Goal: Task Accomplishment & Management: Manage account settings

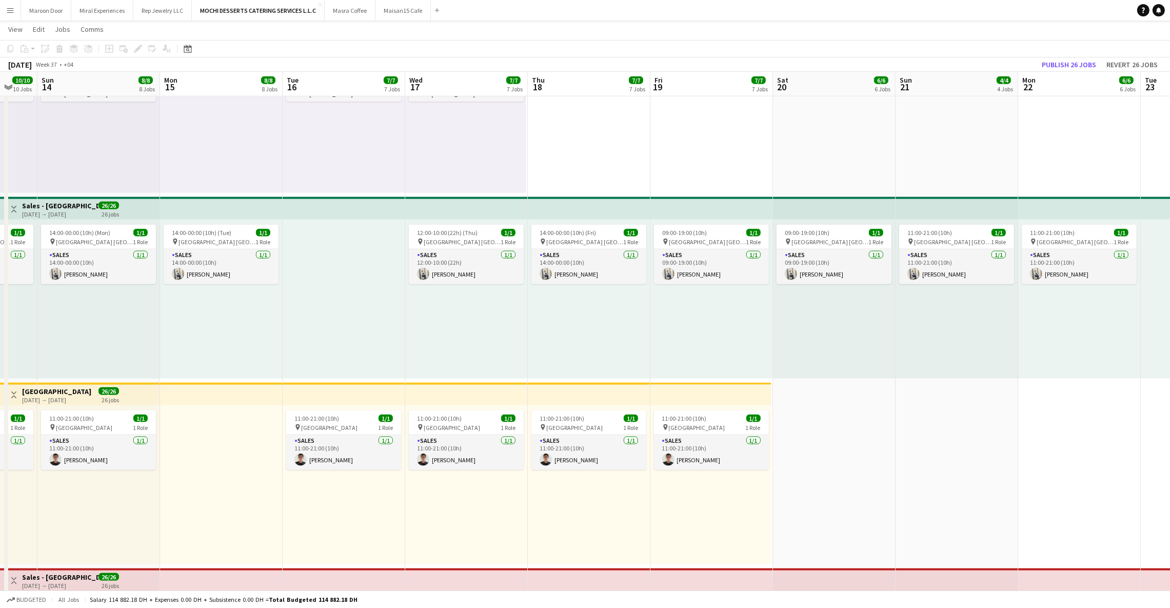
scroll to position [0, 350]
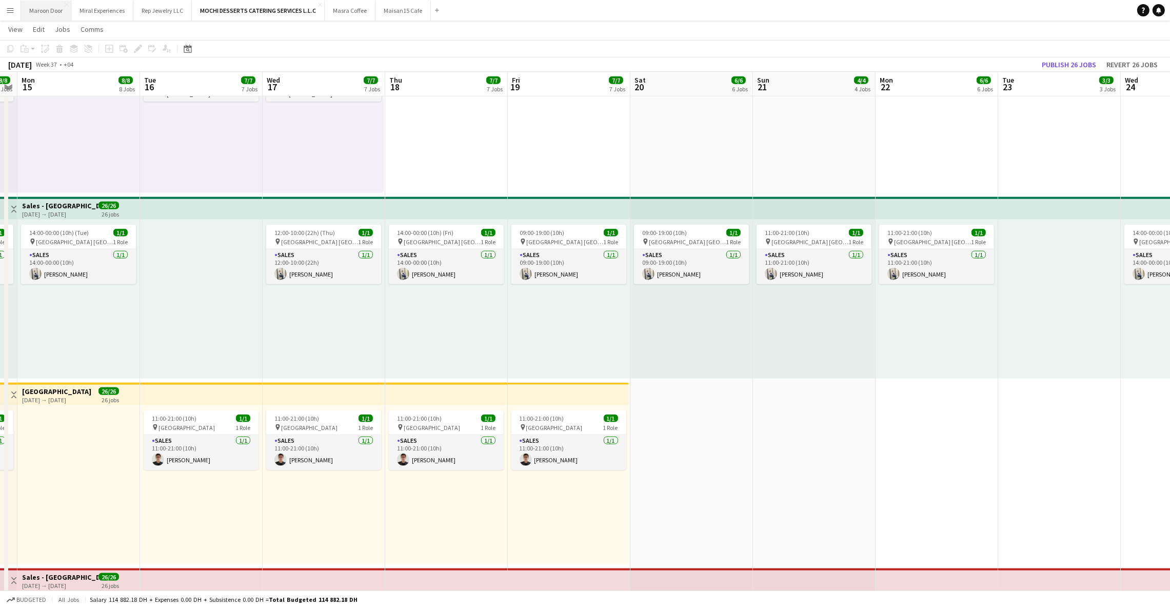
click at [46, 9] on button "Maroon Door Close" at bounding box center [46, 11] width 50 height 20
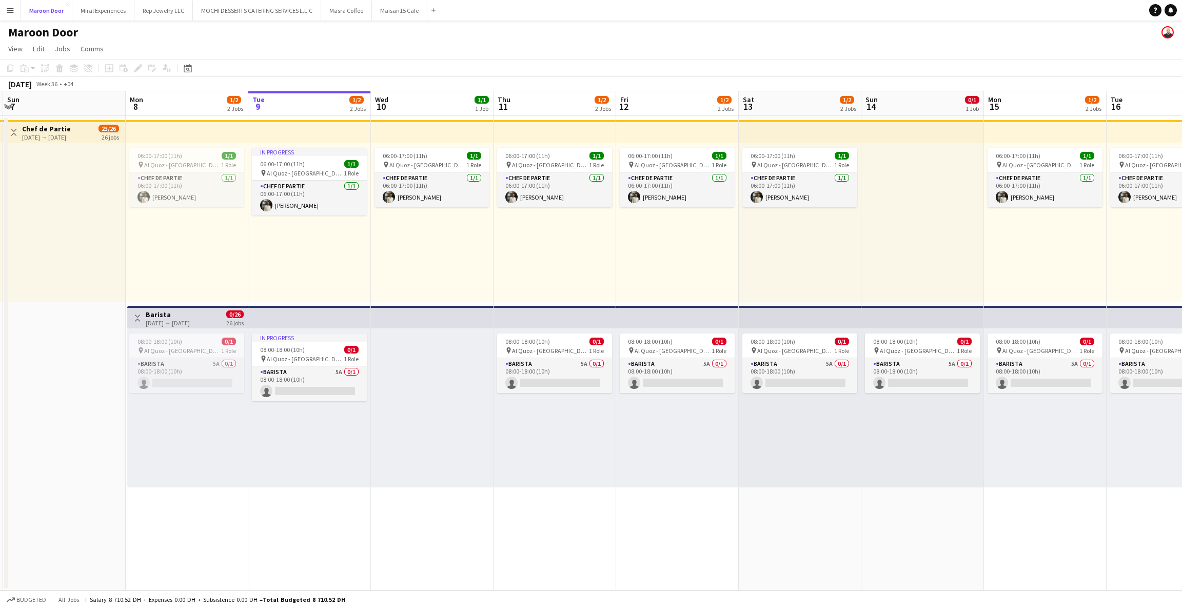
scroll to position [0, 226]
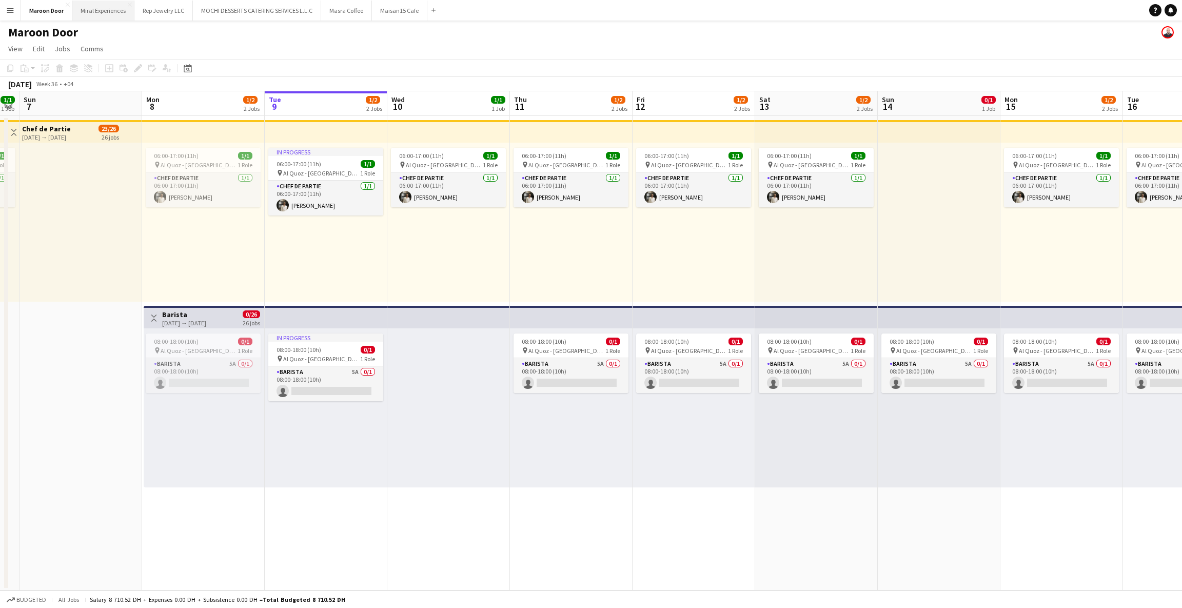
click at [100, 6] on button "Miral Experiences Close" at bounding box center [103, 11] width 62 height 20
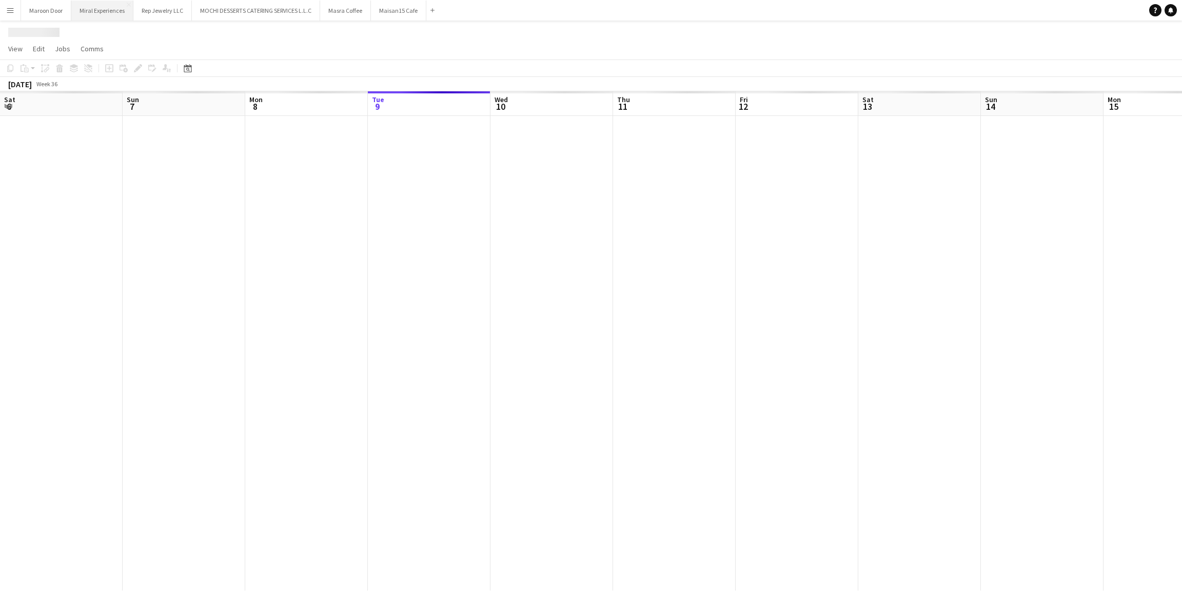
scroll to position [0, 245]
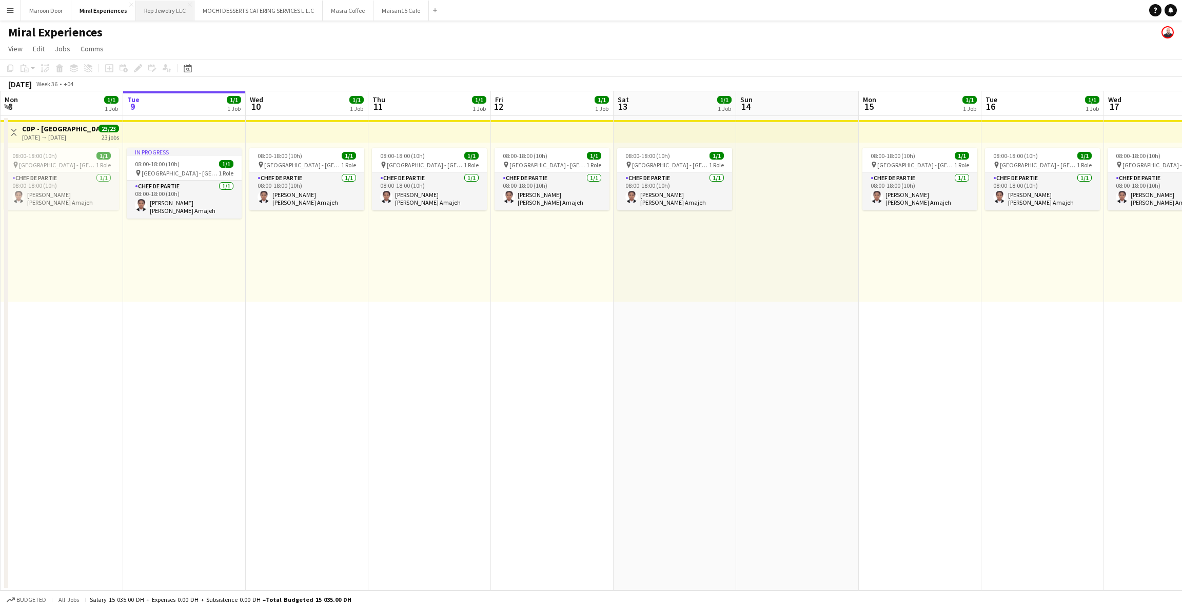
click at [146, 9] on button "Rep Jewelry LLC Close" at bounding box center [165, 11] width 58 height 20
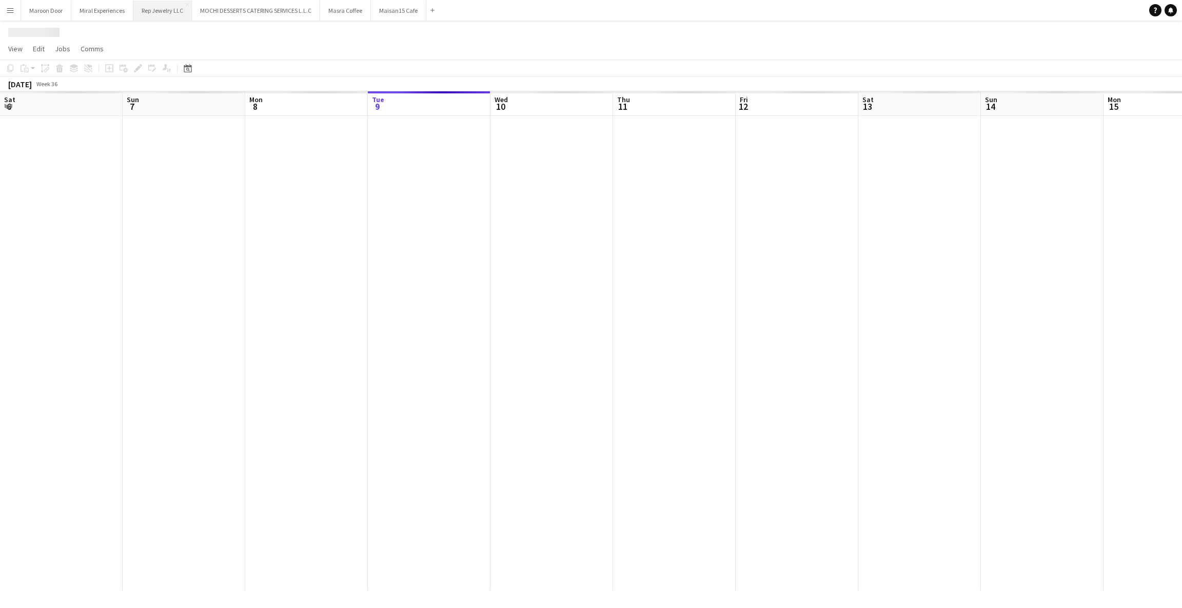
scroll to position [0, 245]
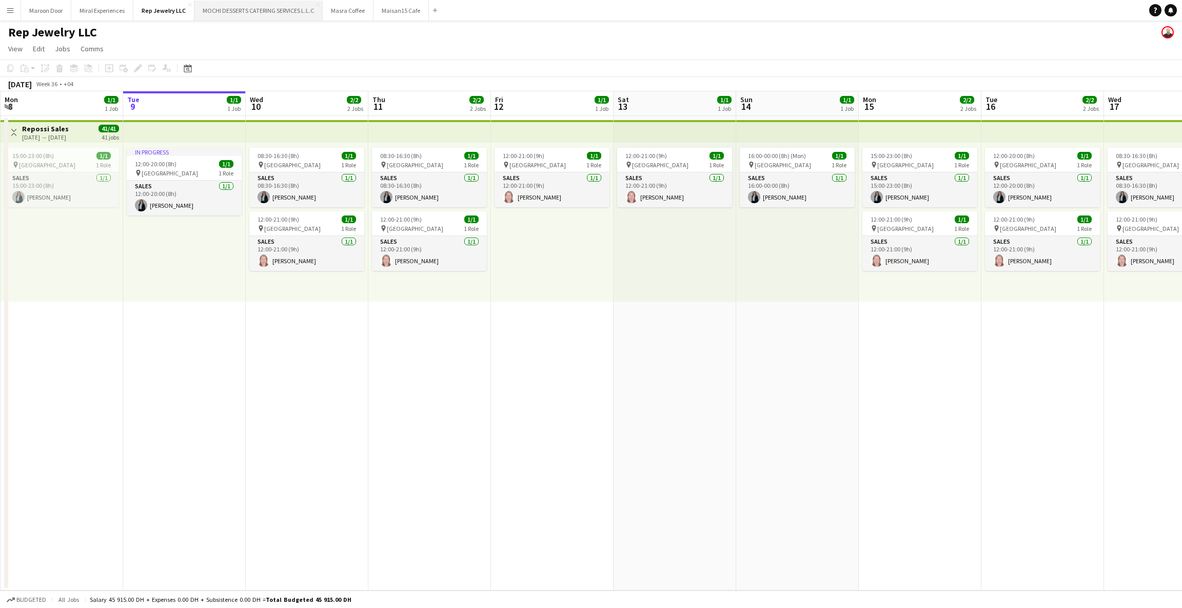
click at [227, 9] on button "MOCHI DESSERTS CATERING SERVICES L.L.C Close" at bounding box center [258, 11] width 128 height 20
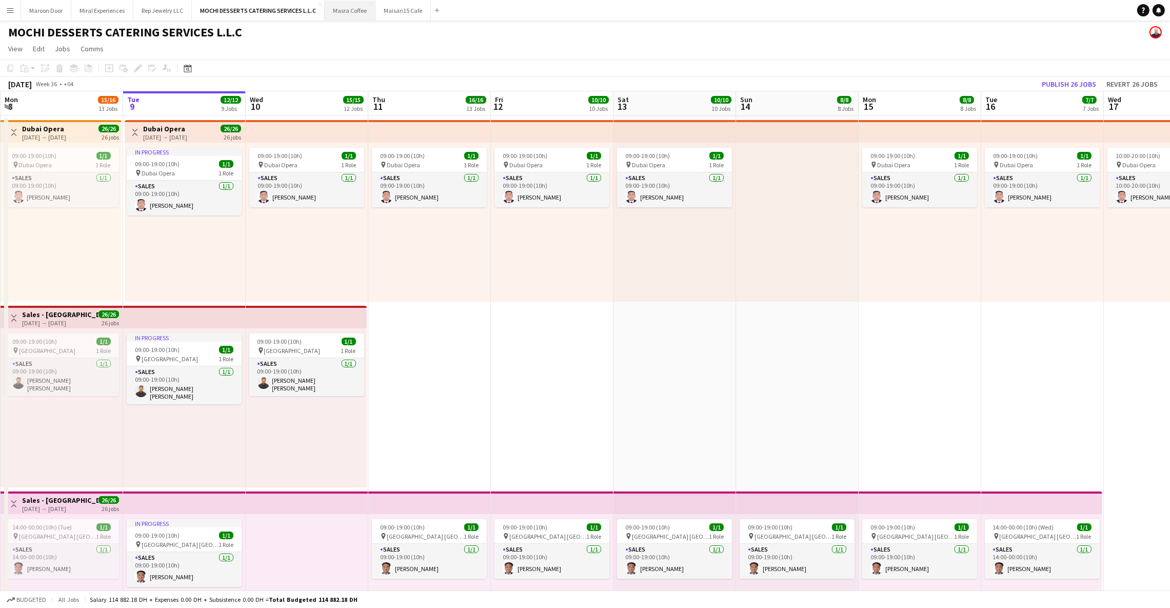
click at [344, 12] on button "Masra Coffee Close" at bounding box center [350, 11] width 51 height 20
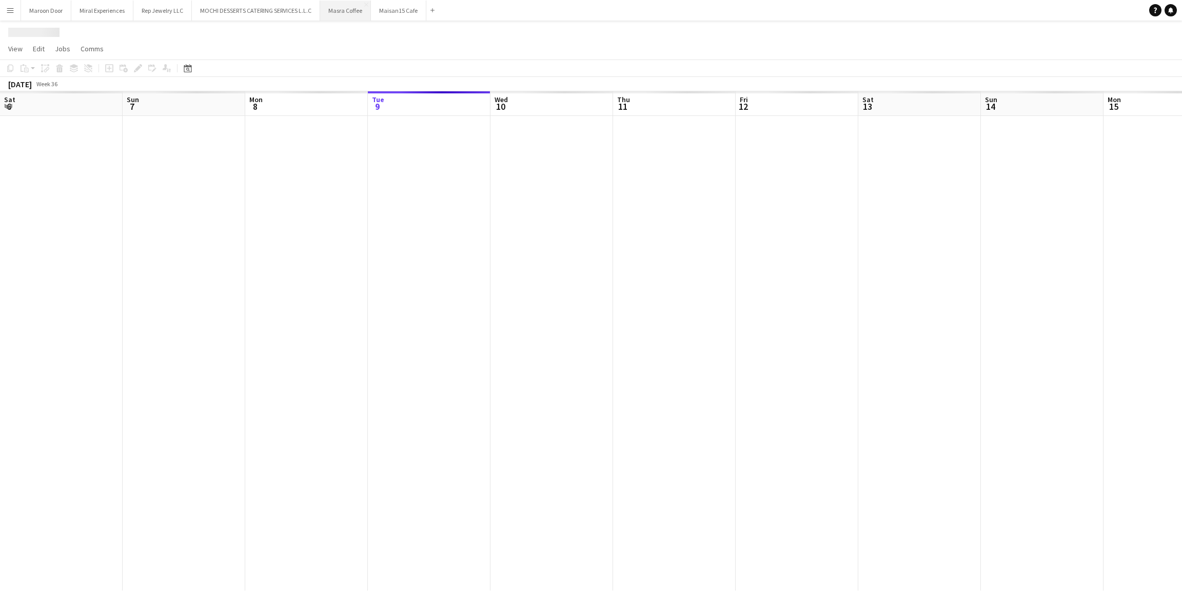
scroll to position [0, 245]
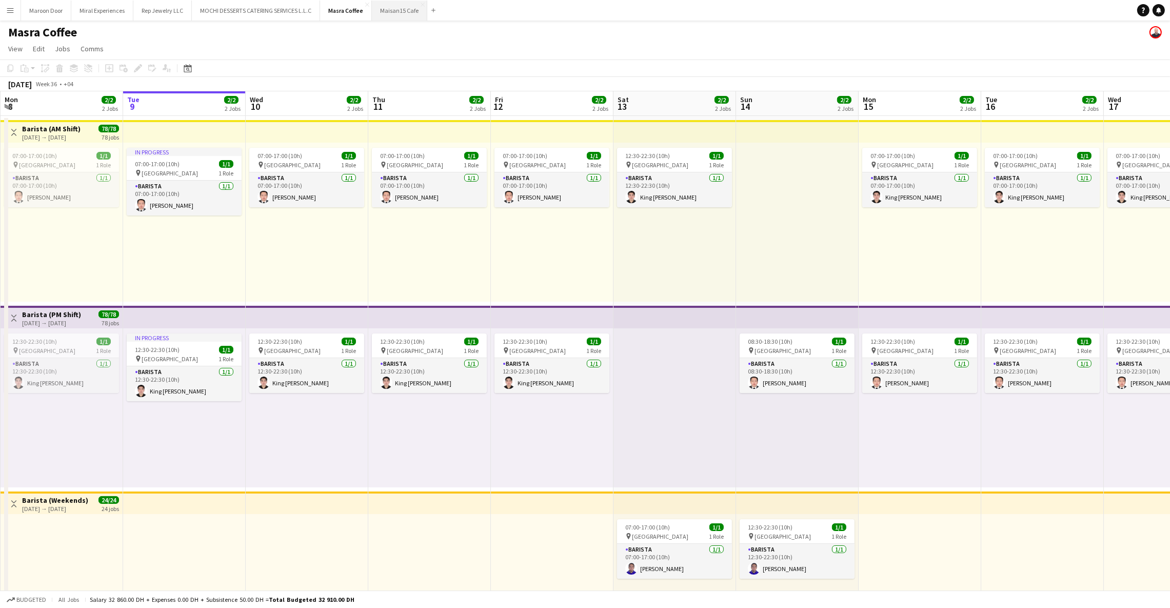
click at [387, 10] on button "Maisan15 Cafe Close" at bounding box center [399, 11] width 55 height 20
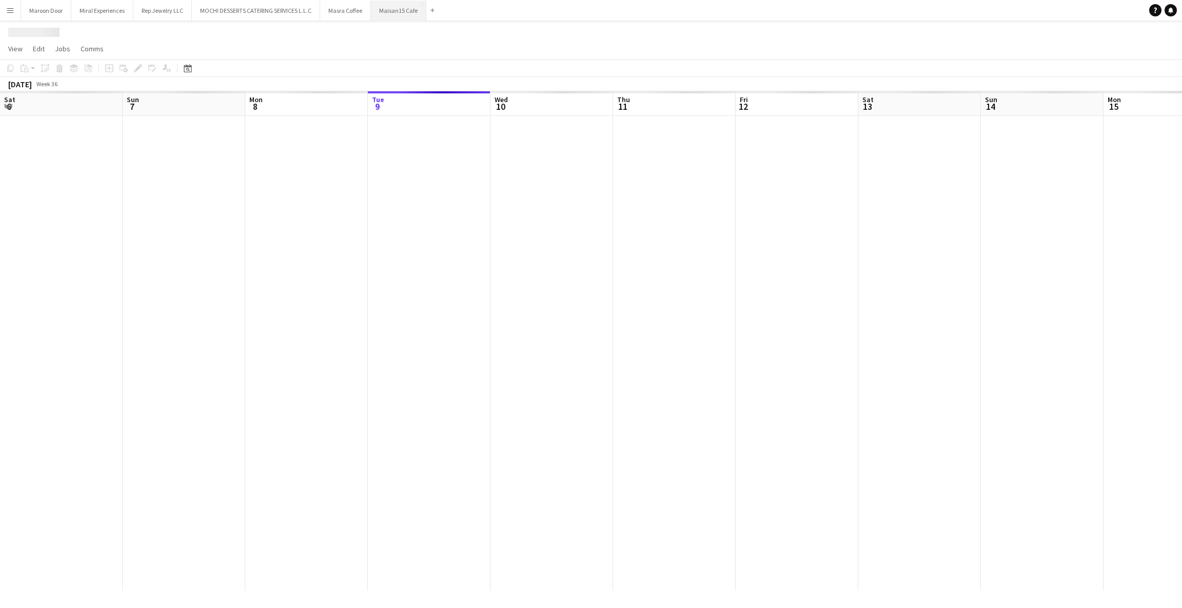
scroll to position [0, 245]
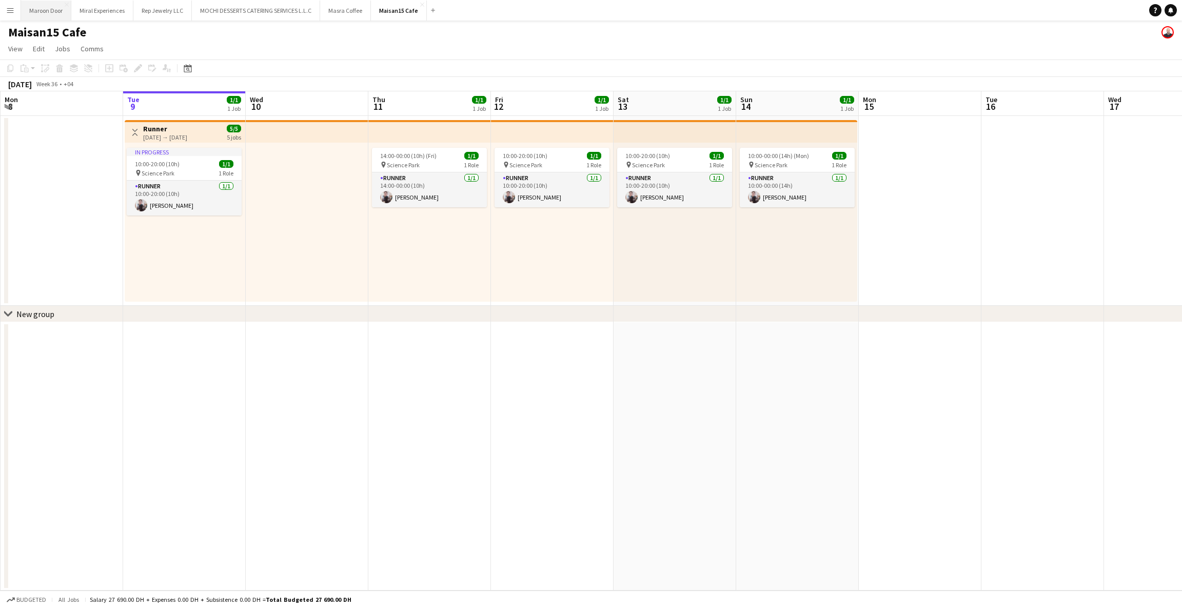
click at [50, 16] on button "Maroon Door Close" at bounding box center [46, 11] width 50 height 20
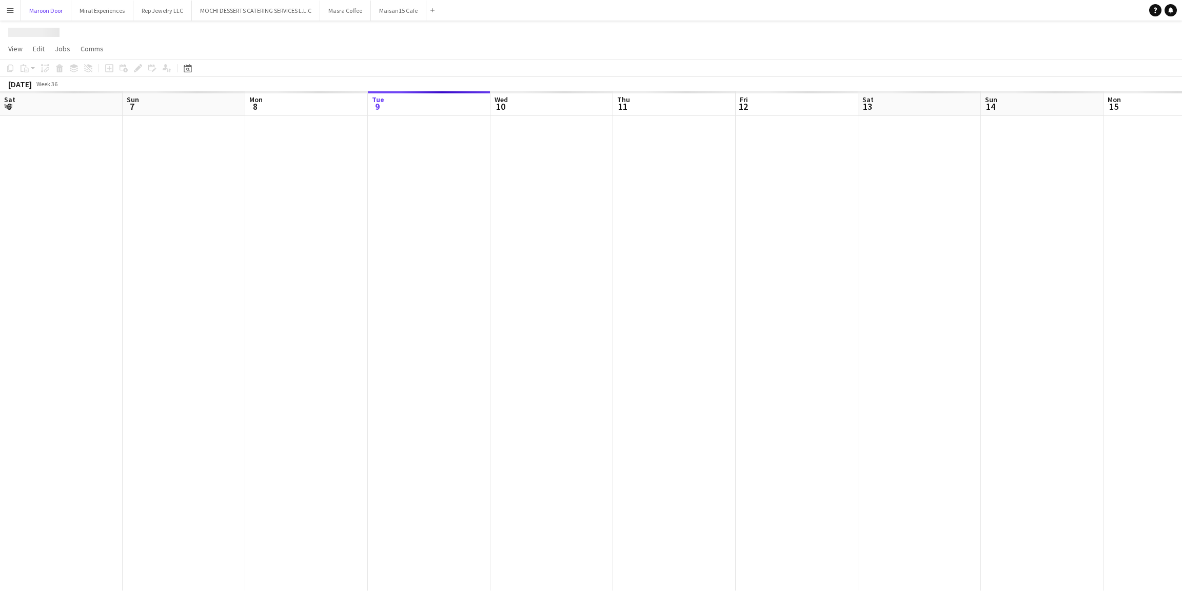
scroll to position [0, 245]
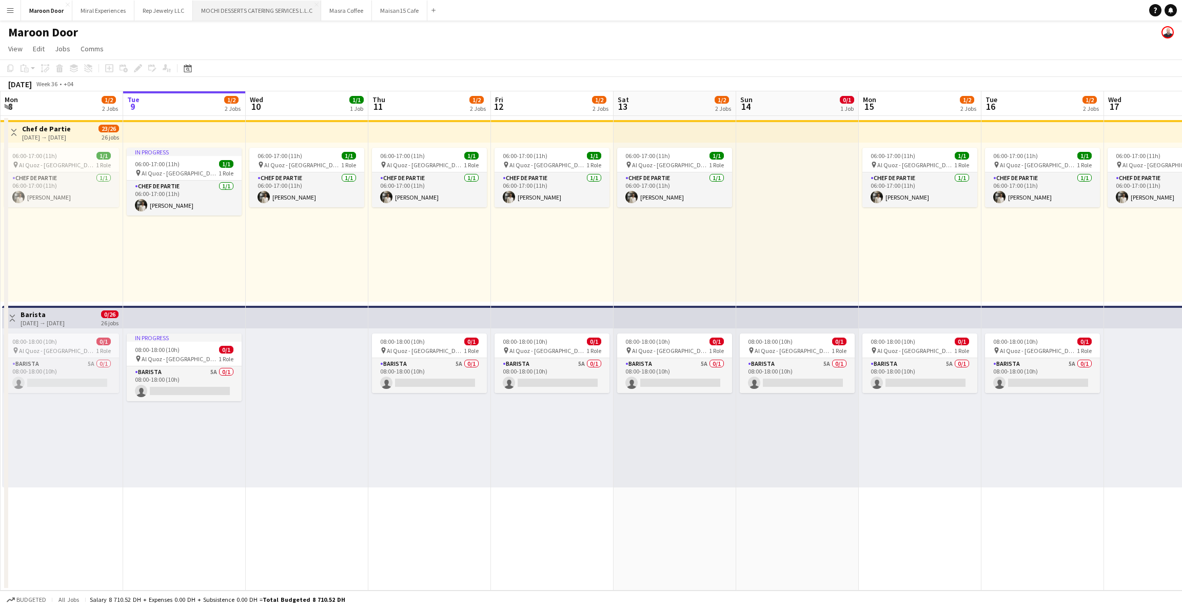
click at [210, 10] on button "MOCHI DESSERTS CATERING SERVICES L.L.C Close" at bounding box center [257, 11] width 128 height 20
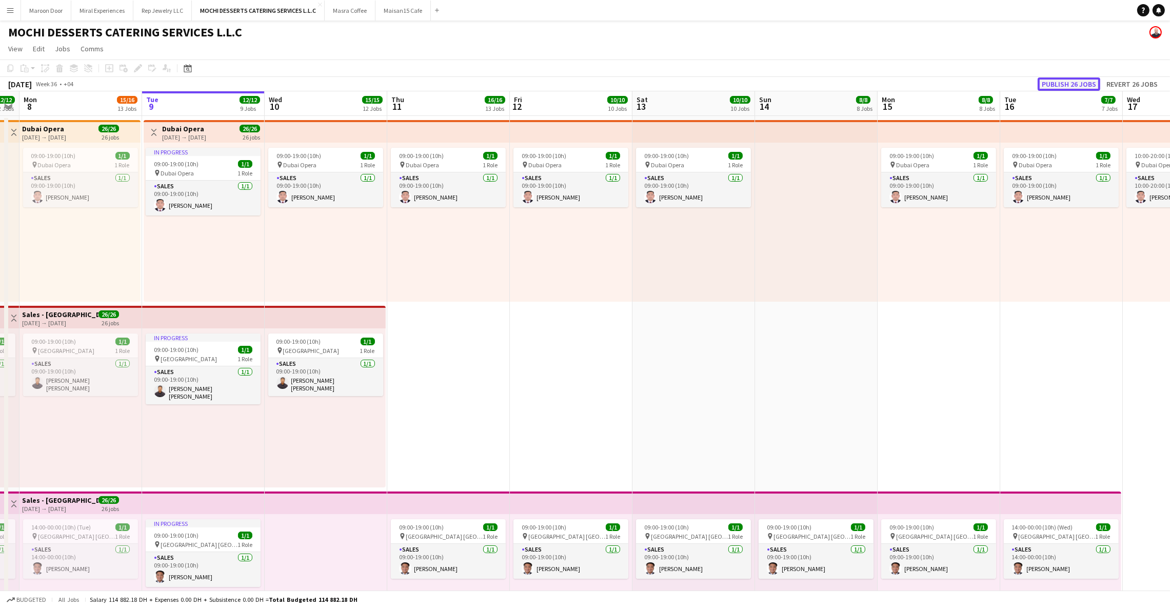
click at [1045, 81] on button "Publish 26 jobs" at bounding box center [1069, 83] width 63 height 13
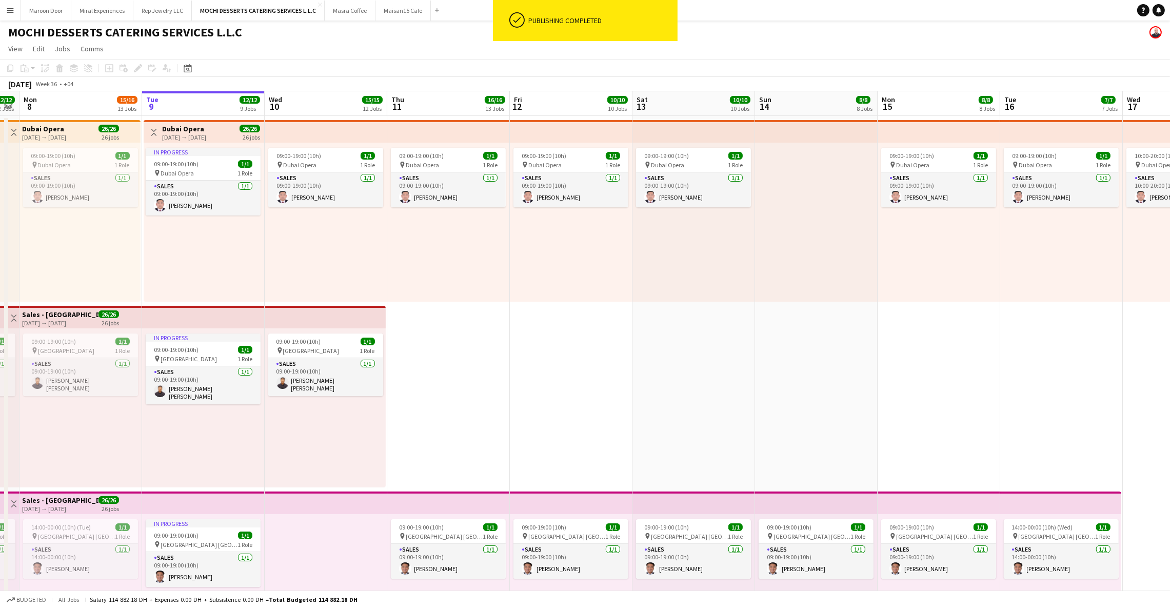
click at [578, 12] on div "Publishing completed" at bounding box center [601, 20] width 153 height 41
